Goal: Information Seeking & Learning: Compare options

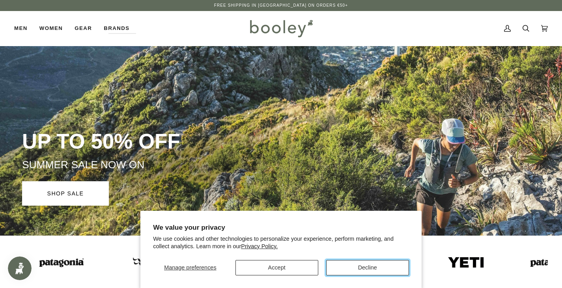
click at [365, 265] on button "Decline" at bounding box center [367, 267] width 83 height 15
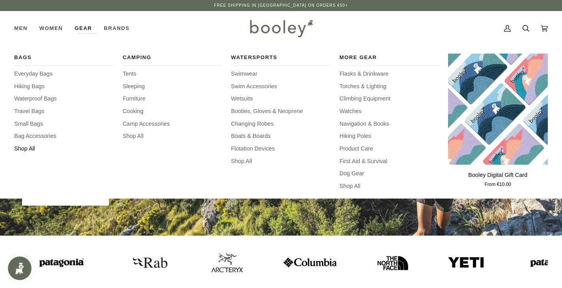
click at [20, 150] on span "Shop All" at bounding box center [64, 149] width 100 height 9
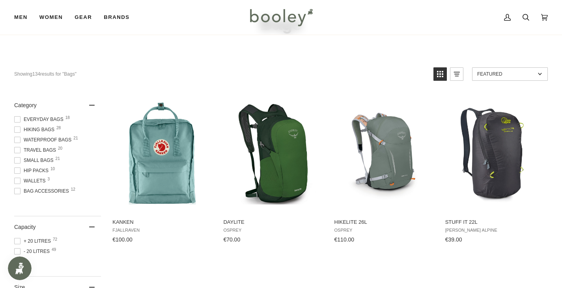
scroll to position [47, 0]
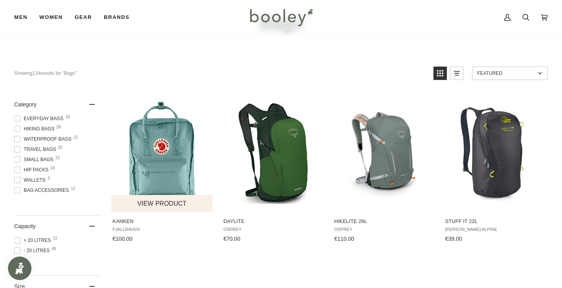
click at [146, 169] on img "Kanken" at bounding box center [162, 153] width 102 height 102
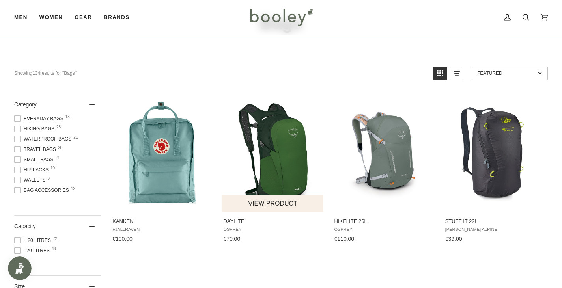
click at [292, 177] on img "Daylite" at bounding box center [273, 153] width 102 height 102
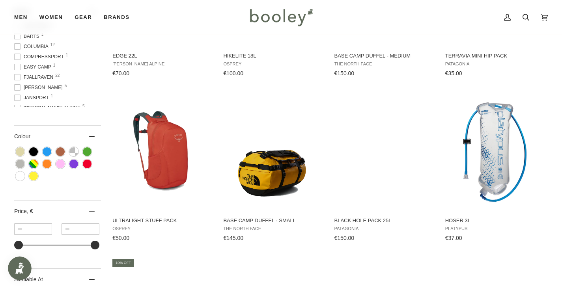
scroll to position [378, 0]
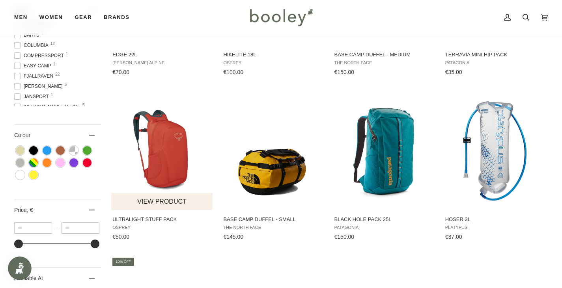
click at [166, 163] on img "Ultralight Stuff Pack" at bounding box center [162, 151] width 102 height 102
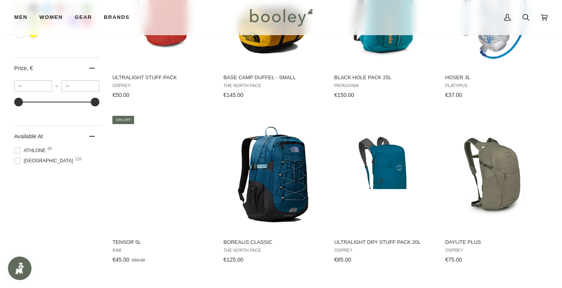
scroll to position [536, 0]
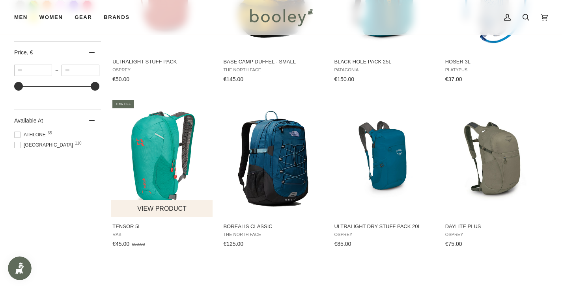
click at [141, 145] on img "Tensor 5L" at bounding box center [162, 158] width 102 height 102
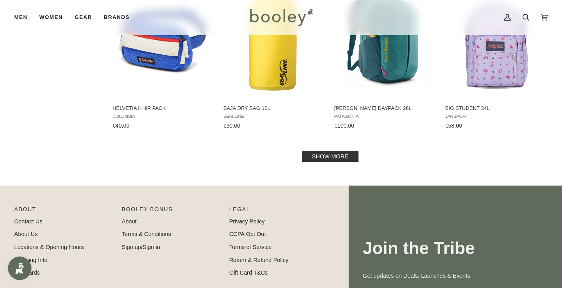
scroll to position [820, 0]
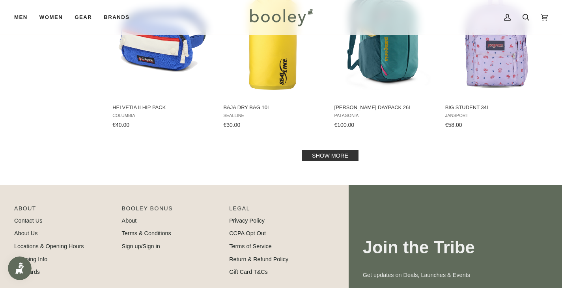
click at [333, 153] on link "Show more" at bounding box center [330, 155] width 57 height 11
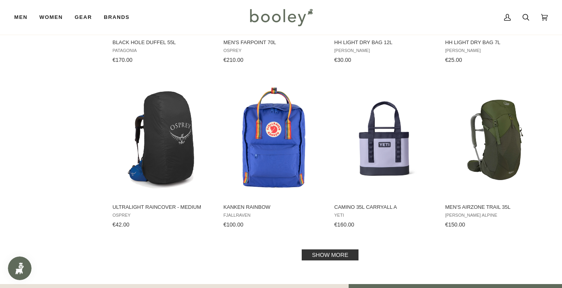
scroll to position [1545, 0]
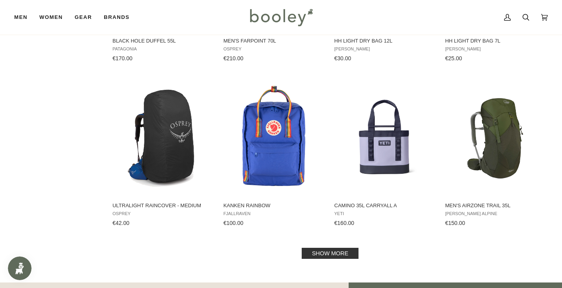
click at [343, 257] on link "Show more" at bounding box center [330, 253] width 57 height 11
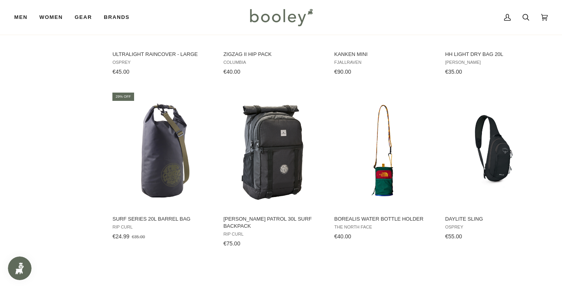
scroll to position [2034, 0]
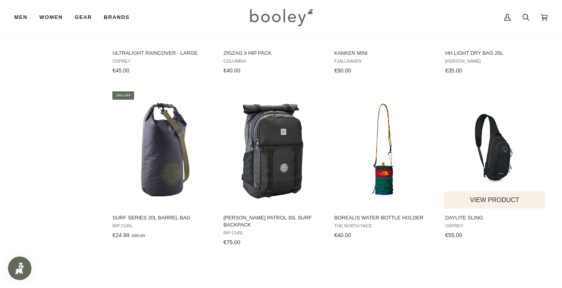
click at [482, 201] on button "View product" at bounding box center [494, 200] width 101 height 17
click at [493, 164] on img "Daylite Sling" at bounding box center [495, 150] width 102 height 102
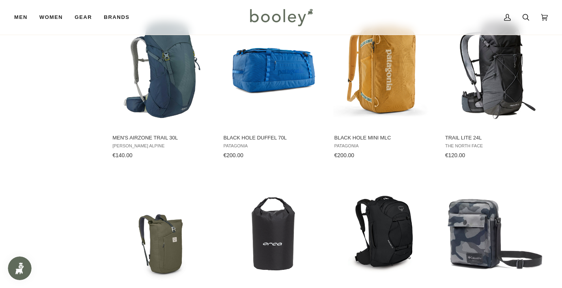
scroll to position [2538, 0]
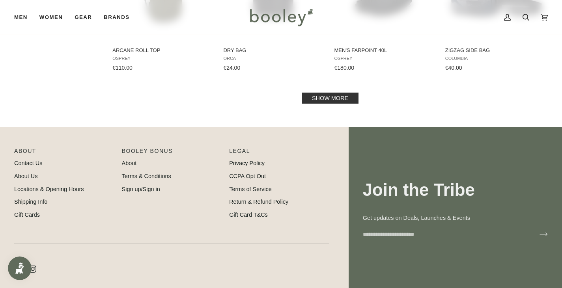
click at [341, 93] on link "Show more" at bounding box center [330, 98] width 57 height 11
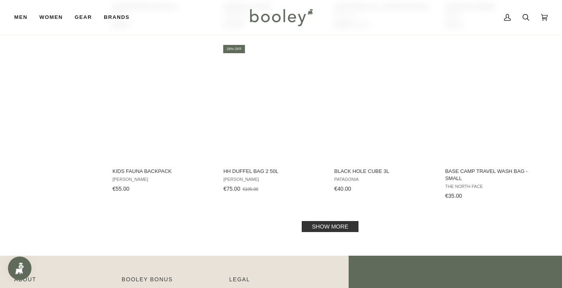
scroll to position [3232, 0]
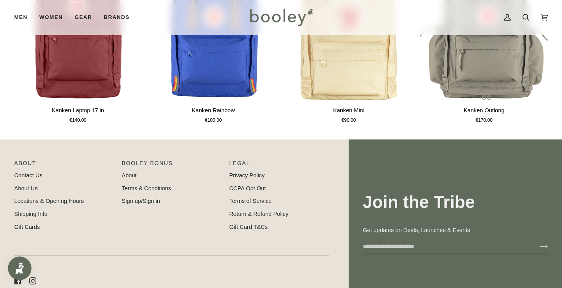
scroll to position [252, 0]
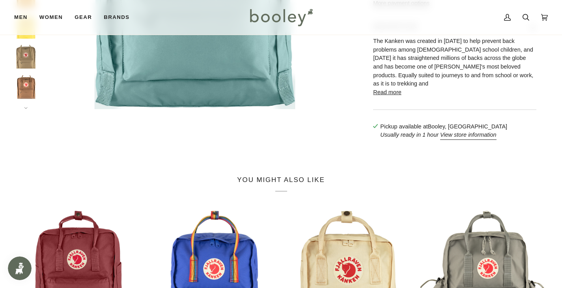
click at [388, 97] on button "Read more" at bounding box center [387, 92] width 28 height 9
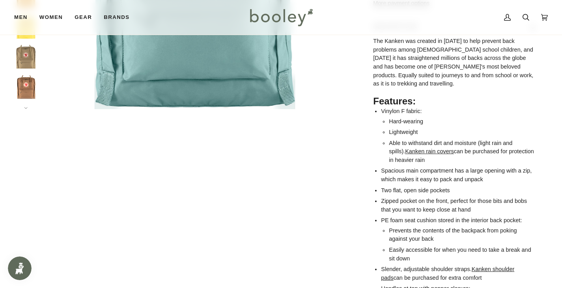
scroll to position [504, 0]
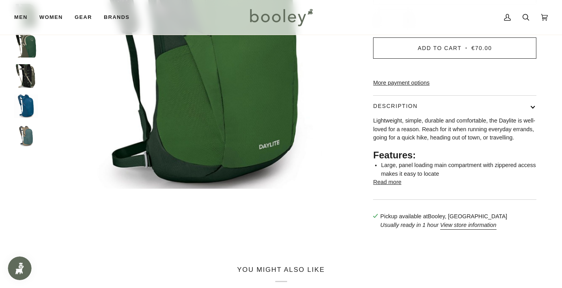
scroll to position [173, 0]
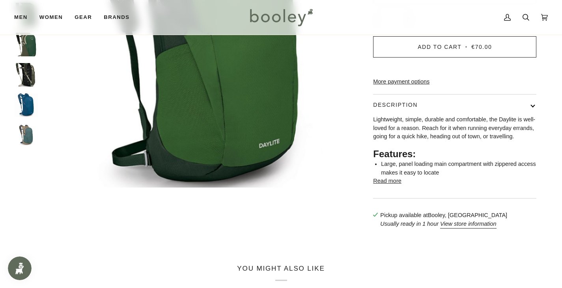
click at [380, 186] on button "Read more" at bounding box center [387, 181] width 28 height 9
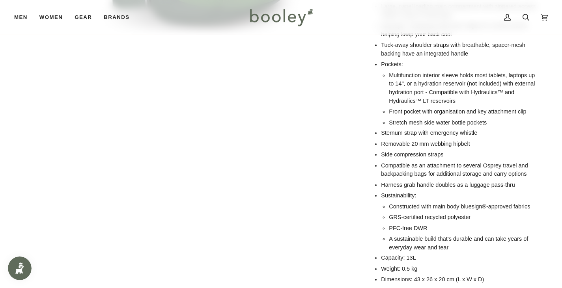
scroll to position [347, 0]
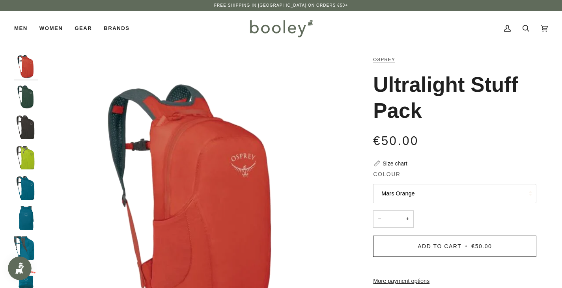
scroll to position [252, 0]
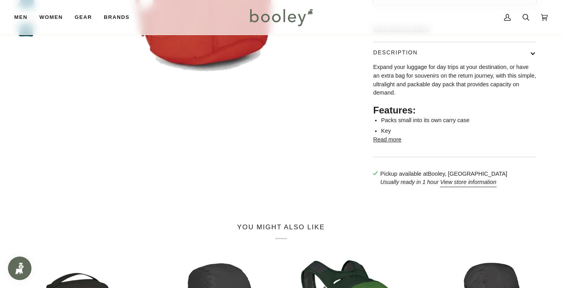
click at [391, 144] on button "Read more" at bounding box center [387, 140] width 28 height 9
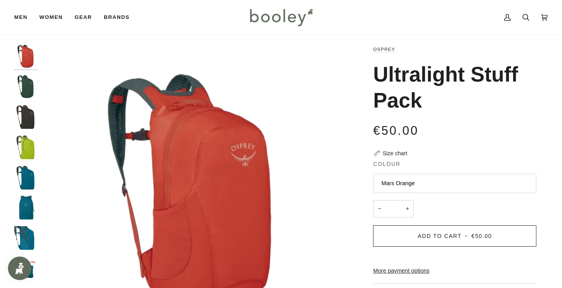
scroll to position [0, 0]
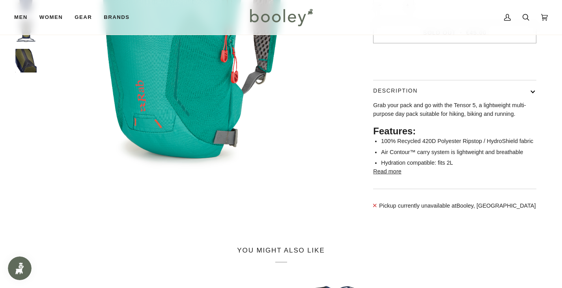
scroll to position [189, 0]
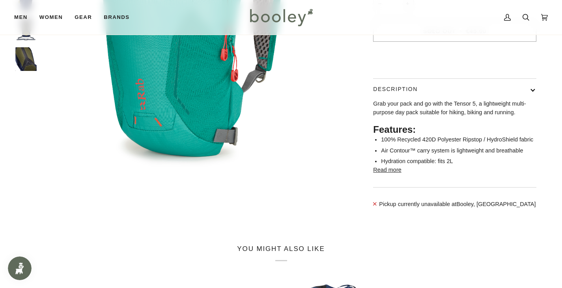
click at [386, 175] on button "Read more" at bounding box center [387, 170] width 28 height 9
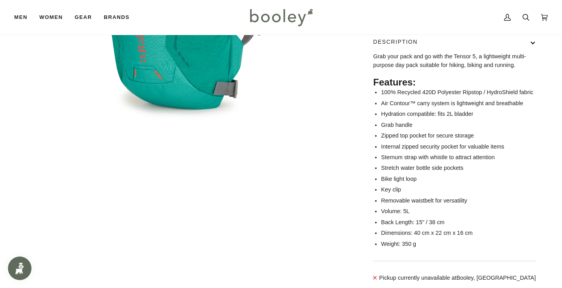
scroll to position [0, 0]
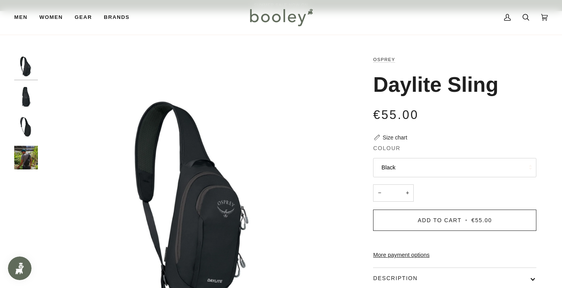
scroll to position [252, 0]
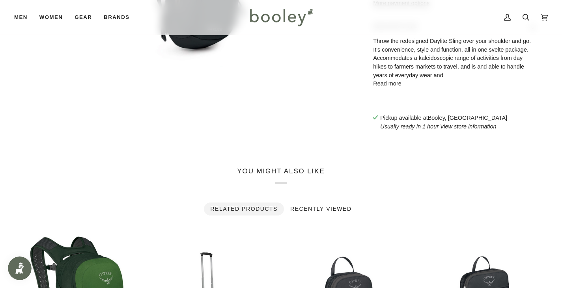
click at [390, 88] on button "Read more" at bounding box center [387, 84] width 28 height 9
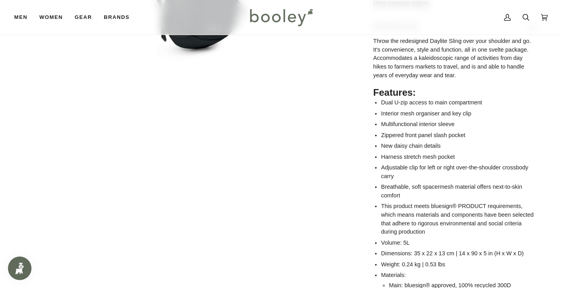
scroll to position [0, 0]
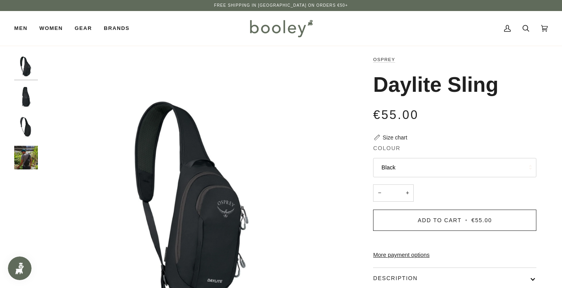
click at [20, 157] on img "Osprey Daylite Sling 5L Black - Booley Galway" at bounding box center [26, 158] width 24 height 24
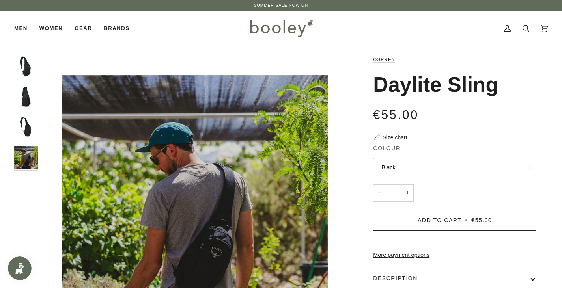
click at [20, 157] on img "Osprey Daylite Sling 5L Black - Booley Galway" at bounding box center [26, 158] width 24 height 24
